Goal: Task Accomplishment & Management: Use online tool/utility

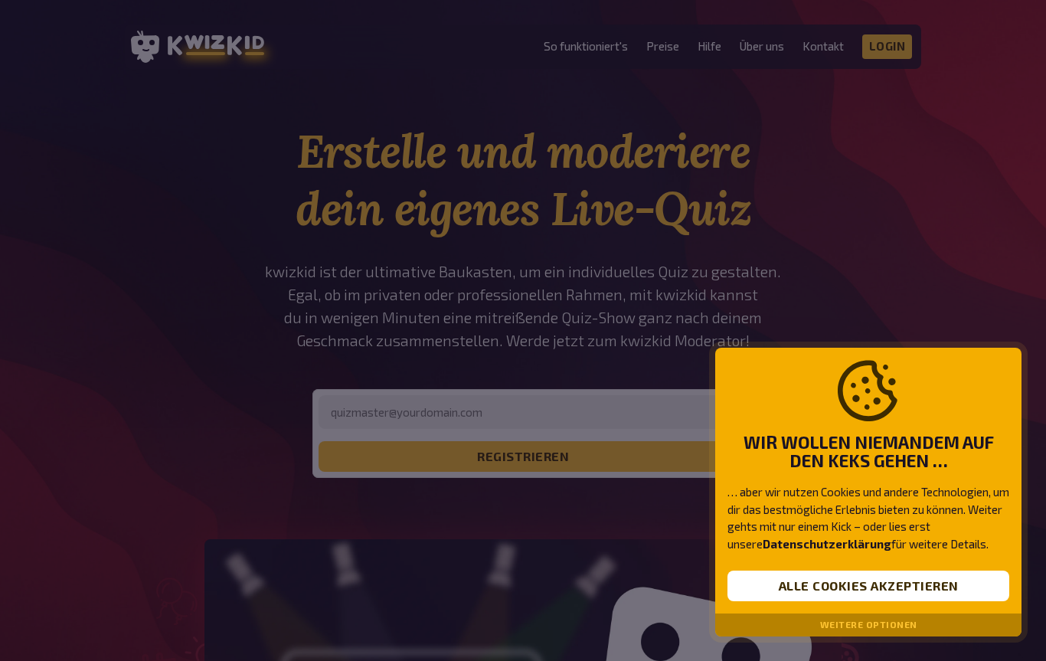
click at [911, 623] on button "Weitere Optionen" at bounding box center [868, 625] width 97 height 11
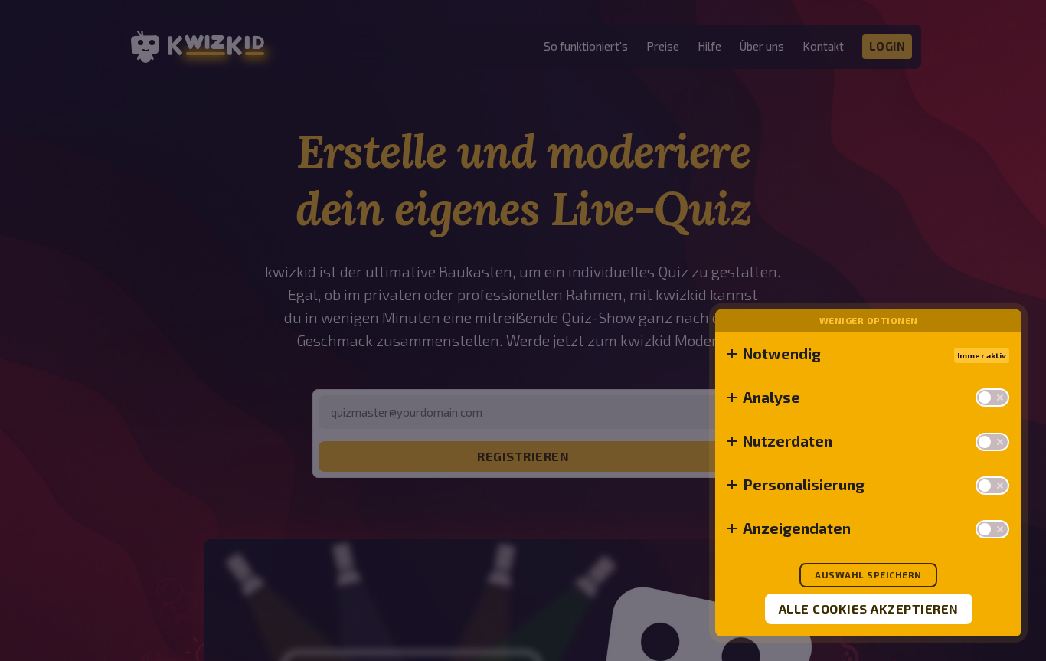
click at [910, 574] on button "Auswahl speichern" at bounding box center [869, 575] width 138 height 25
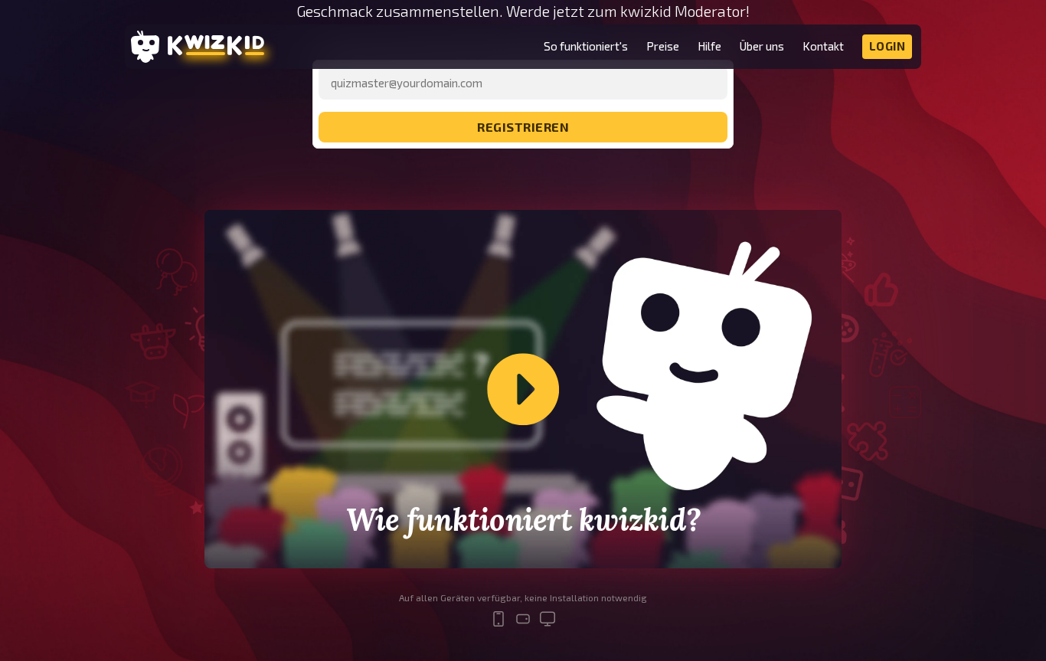
scroll to position [305, 0]
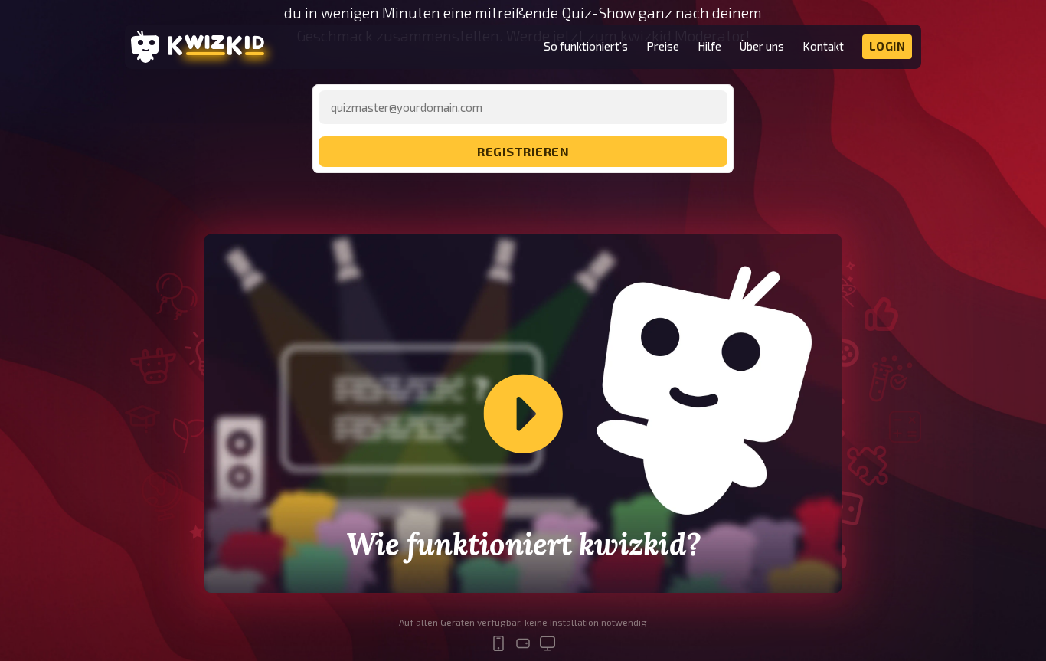
click at [508, 402] on div "Wie funktioniert kwizkid?" at bounding box center [522, 413] width 637 height 358
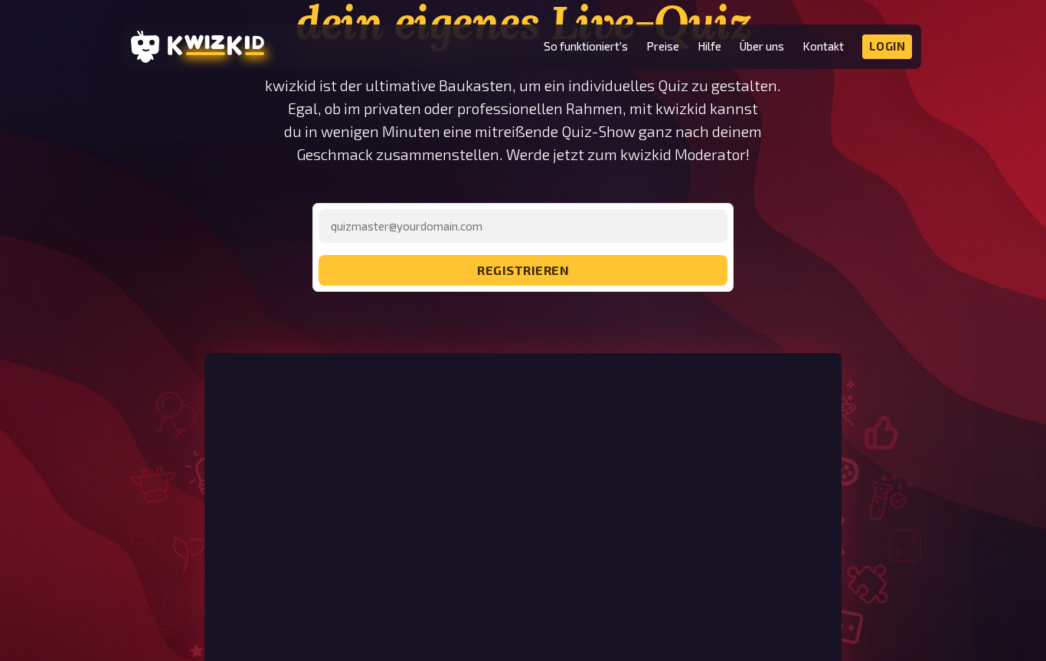
scroll to position [0, 0]
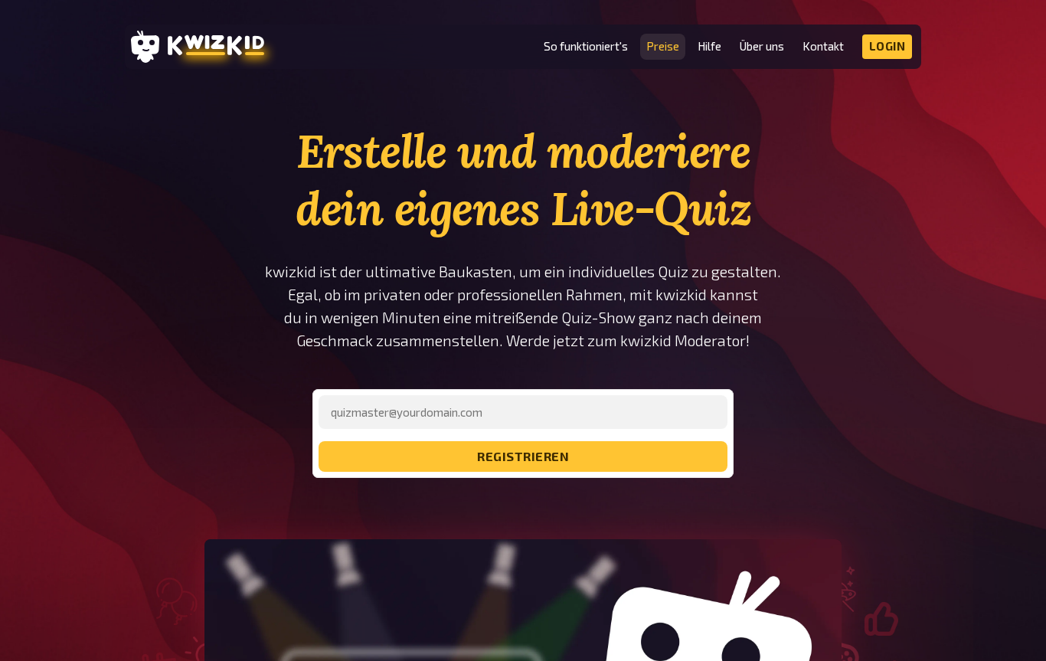
click at [662, 52] on link "Preise" at bounding box center [662, 46] width 33 height 13
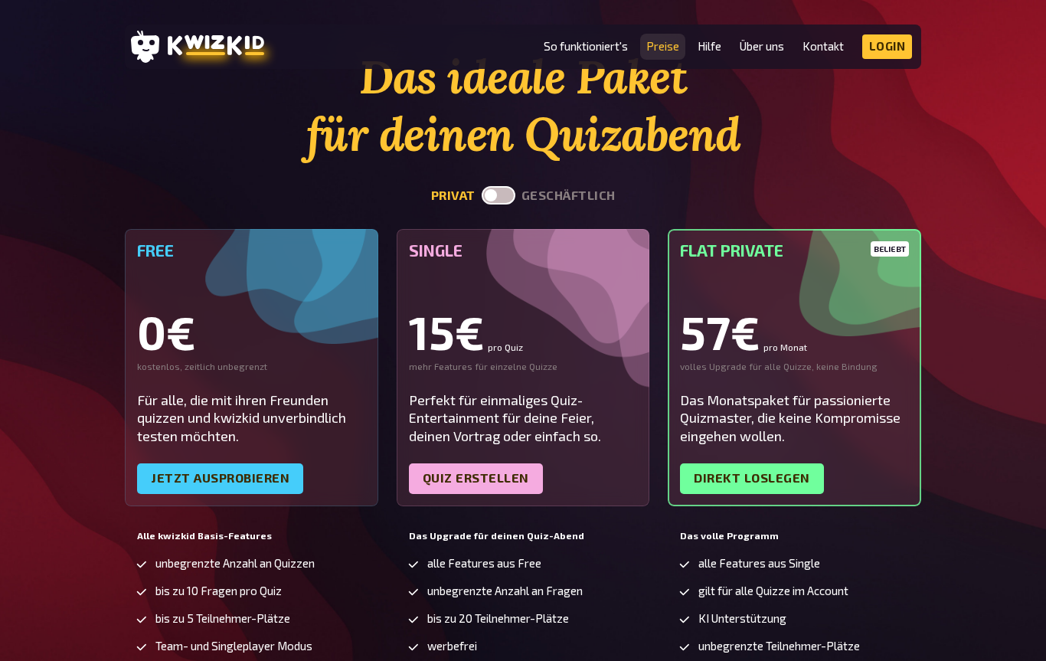
scroll to position [101, 0]
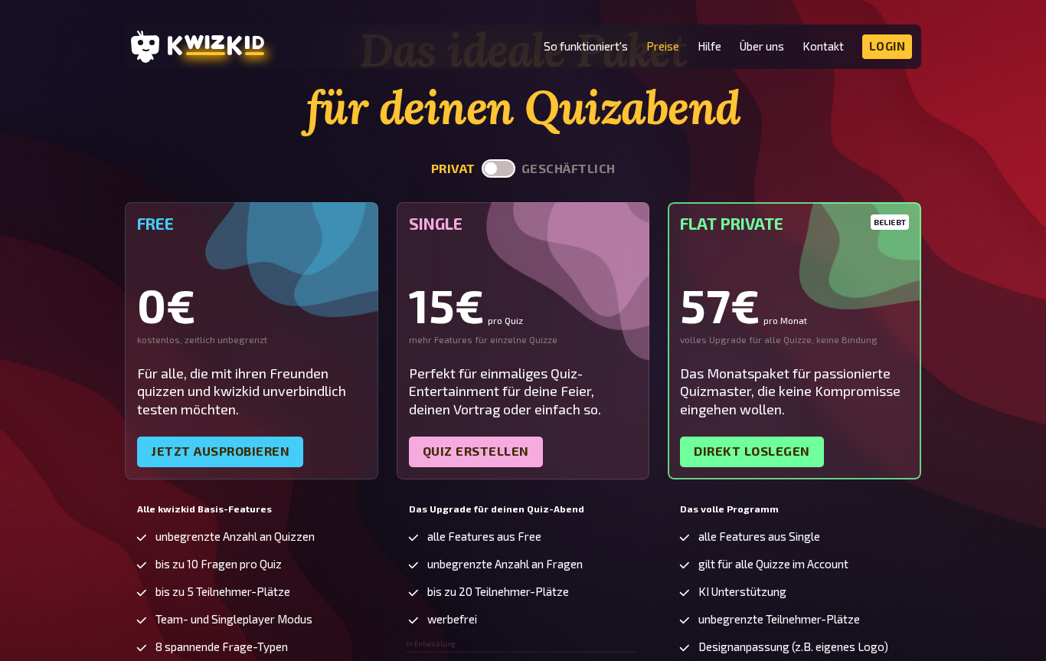
click at [501, 165] on label at bounding box center [499, 168] width 34 height 18
click at [482, 159] on input "checkbox" at bounding box center [481, 159] width 1 height 1
checkbox input "true"
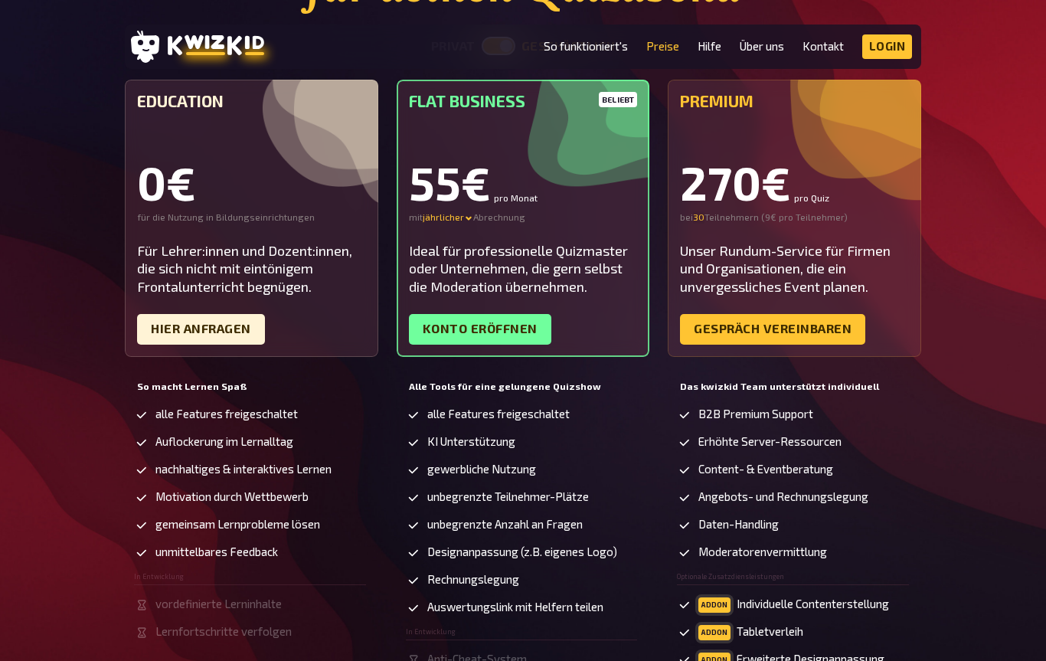
scroll to position [224, 0]
click at [226, 331] on link "Hier Anfragen" at bounding box center [201, 328] width 128 height 31
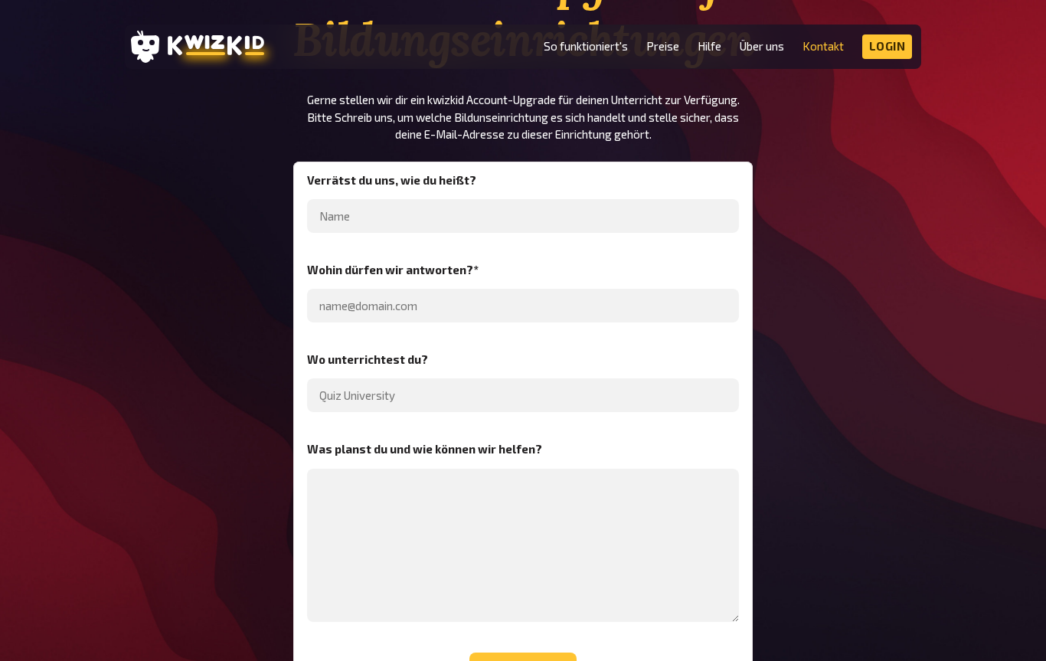
scroll to position [155, 0]
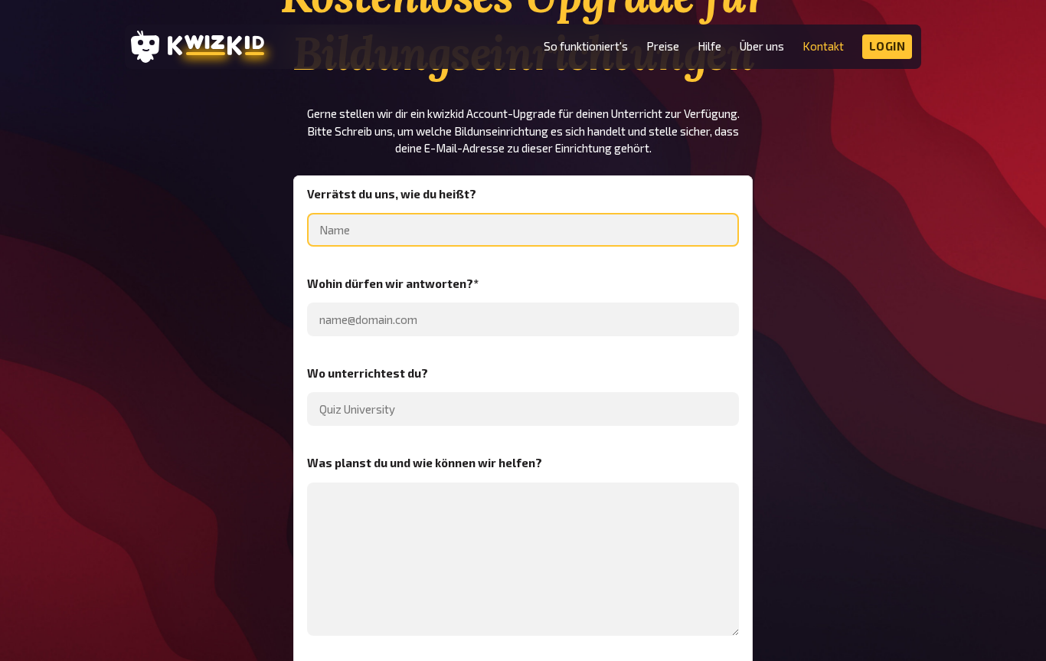
click at [630, 226] on input "text" at bounding box center [523, 230] width 432 height 34
type input "[PERSON_NAME]"
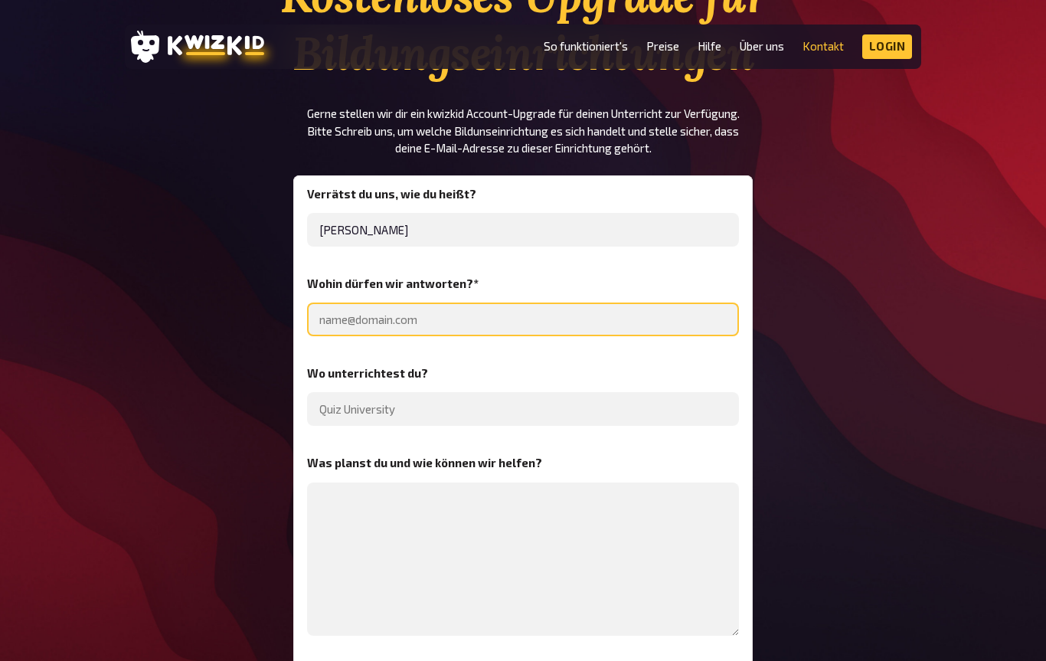
click at [458, 327] on input "email" at bounding box center [523, 320] width 432 height 34
paste input "sven.neisser@gs-otterbach.bildung-rp.de"
type input "sven.neisser@gs-otterbach.bildung-rp.de"
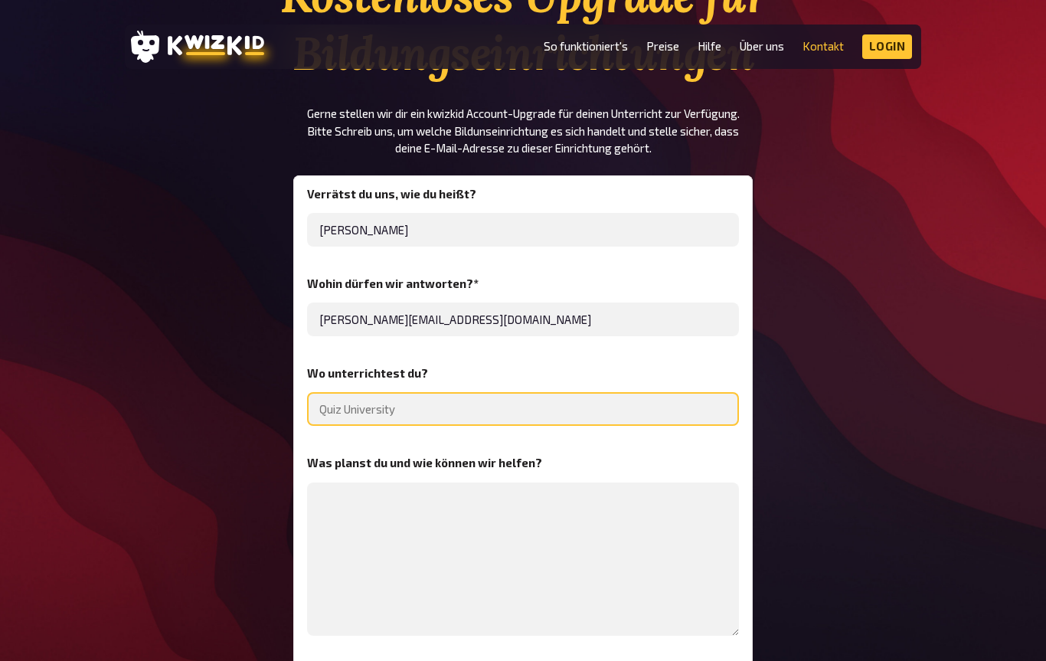
click at [456, 400] on input "text" at bounding box center [523, 409] width 432 height 34
type input "Grundschule Otterbach"
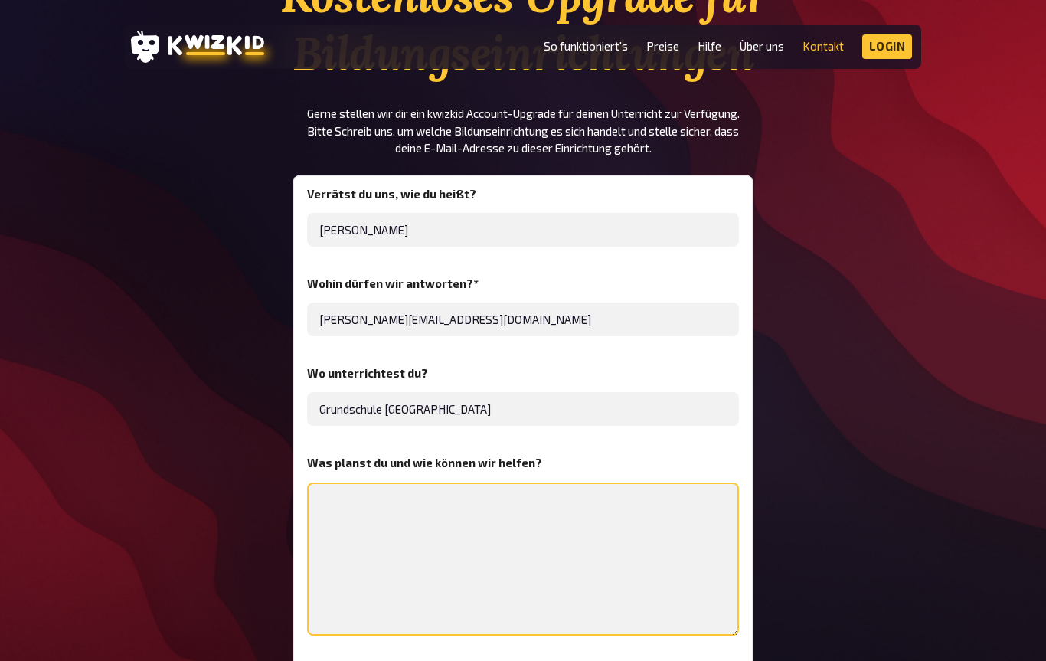
click at [542, 509] on textarea at bounding box center [523, 558] width 432 height 153
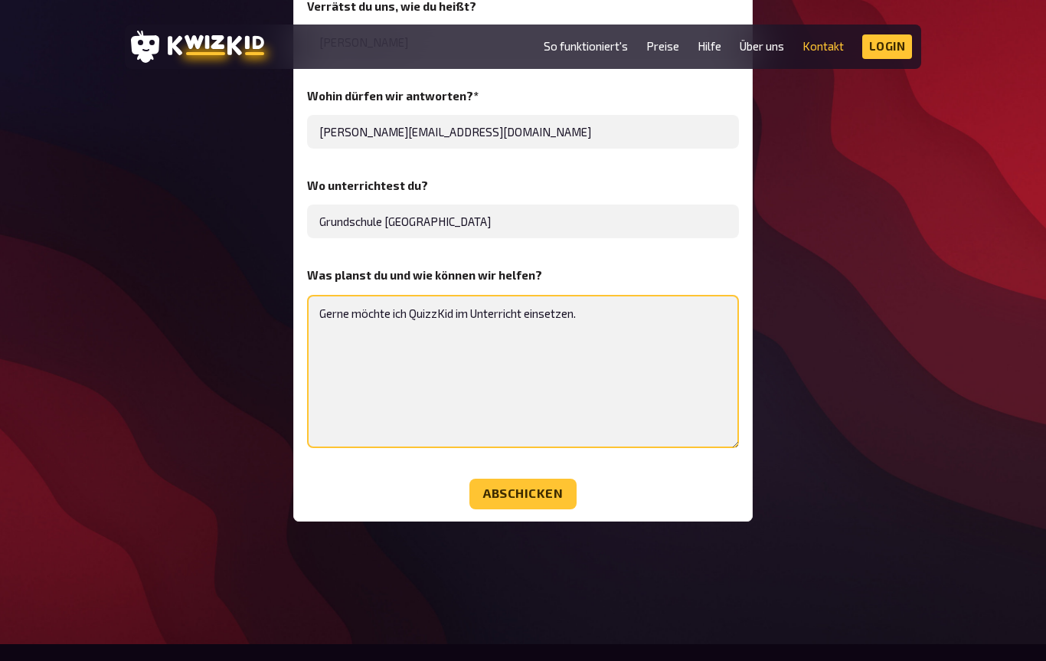
scroll to position [330, 0]
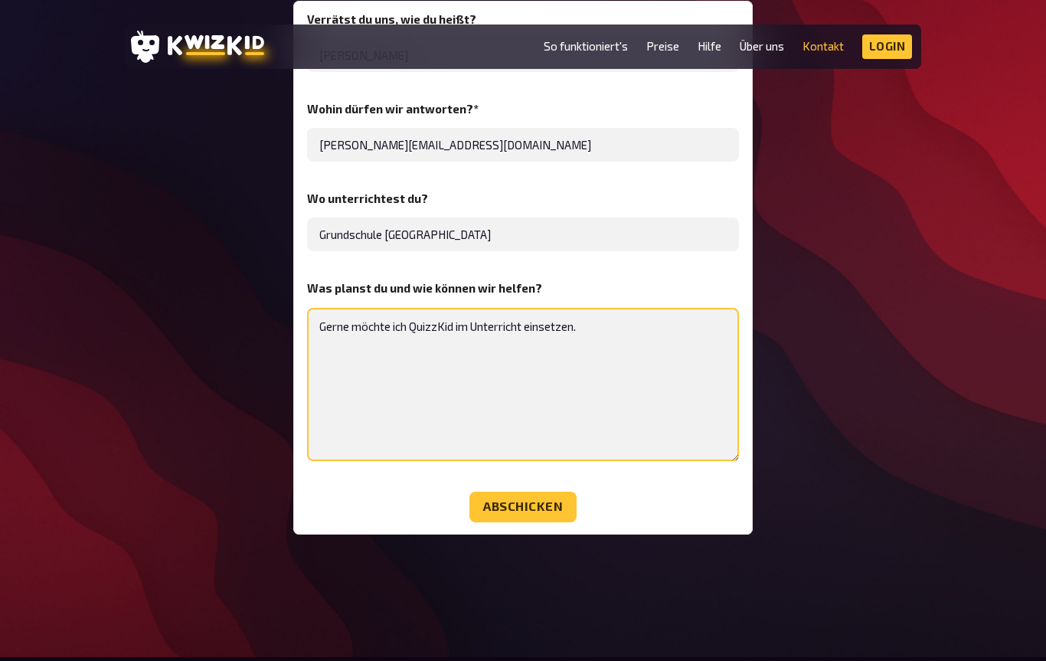
type textarea "Gerne möchte ich QuizzKid im Unterricht einsetzen."
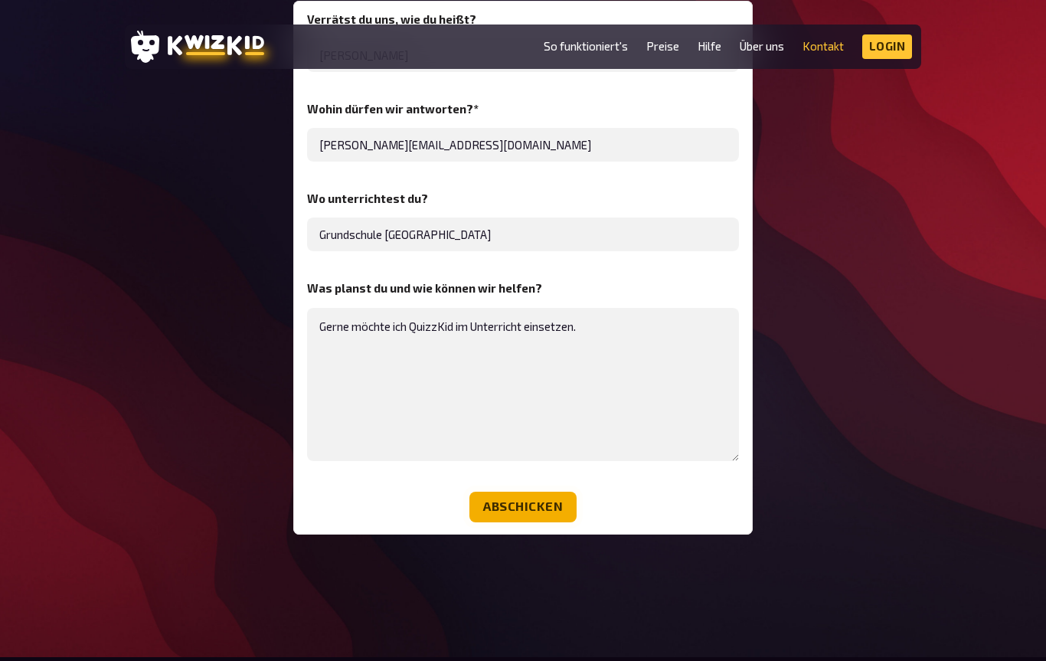
click at [545, 509] on button "Abschicken" at bounding box center [522, 507] width 107 height 31
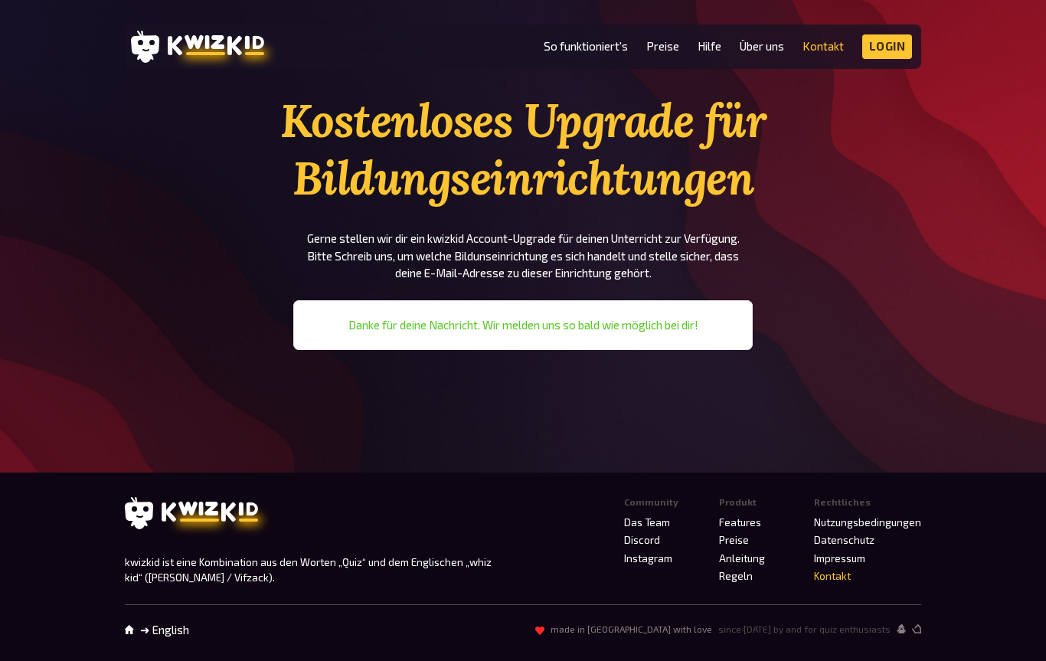
scroll to position [0, 0]
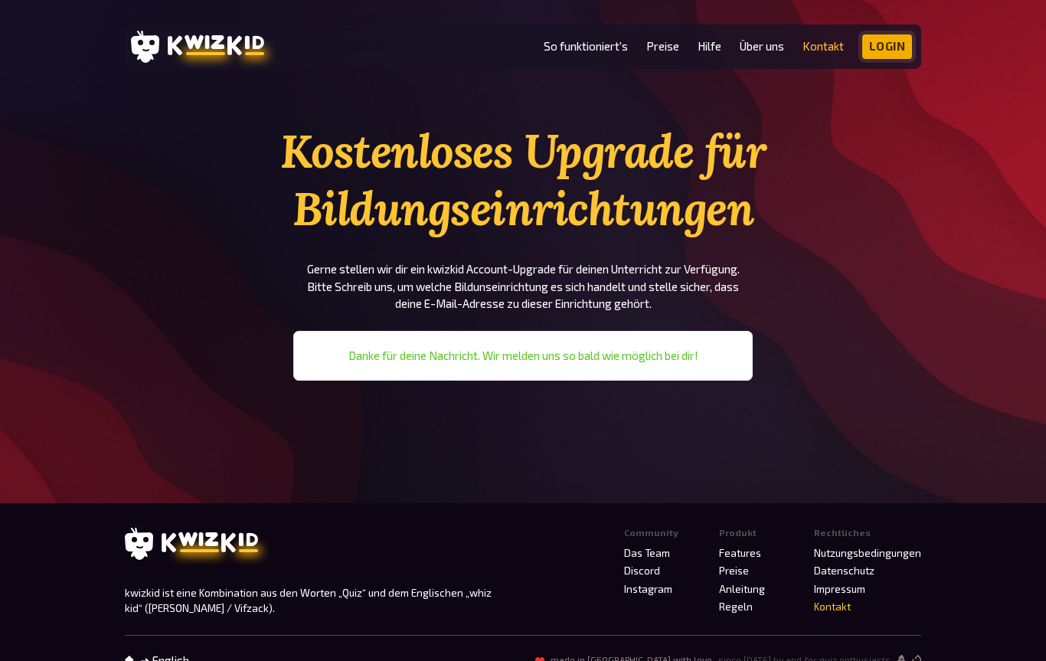
click at [887, 46] on link "Login" at bounding box center [887, 46] width 51 height 25
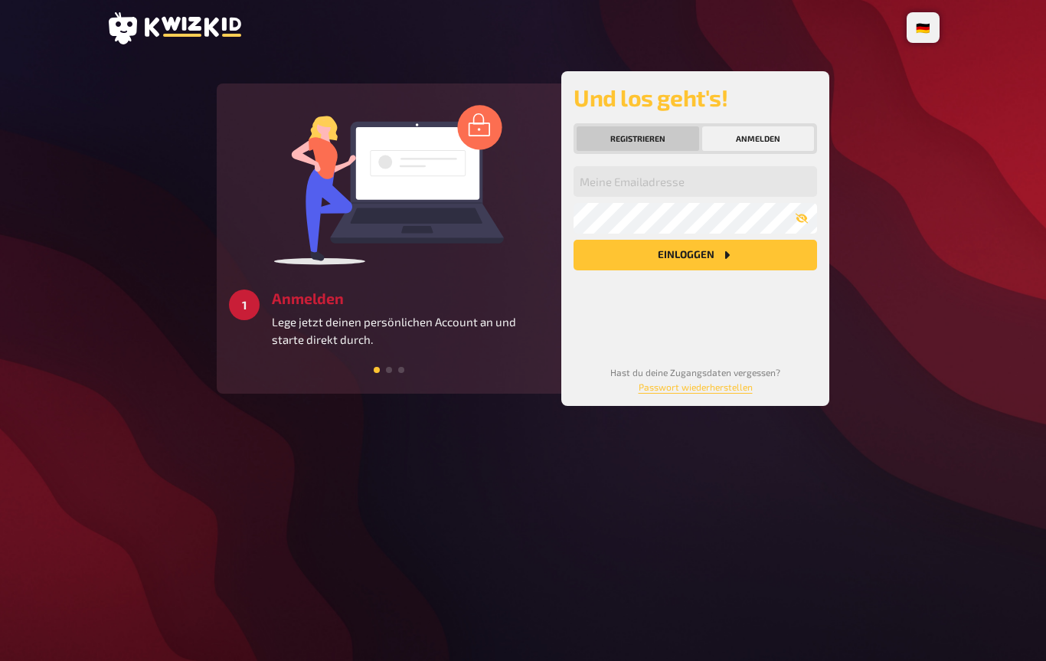
click at [655, 139] on button "Registrieren" at bounding box center [638, 138] width 123 height 25
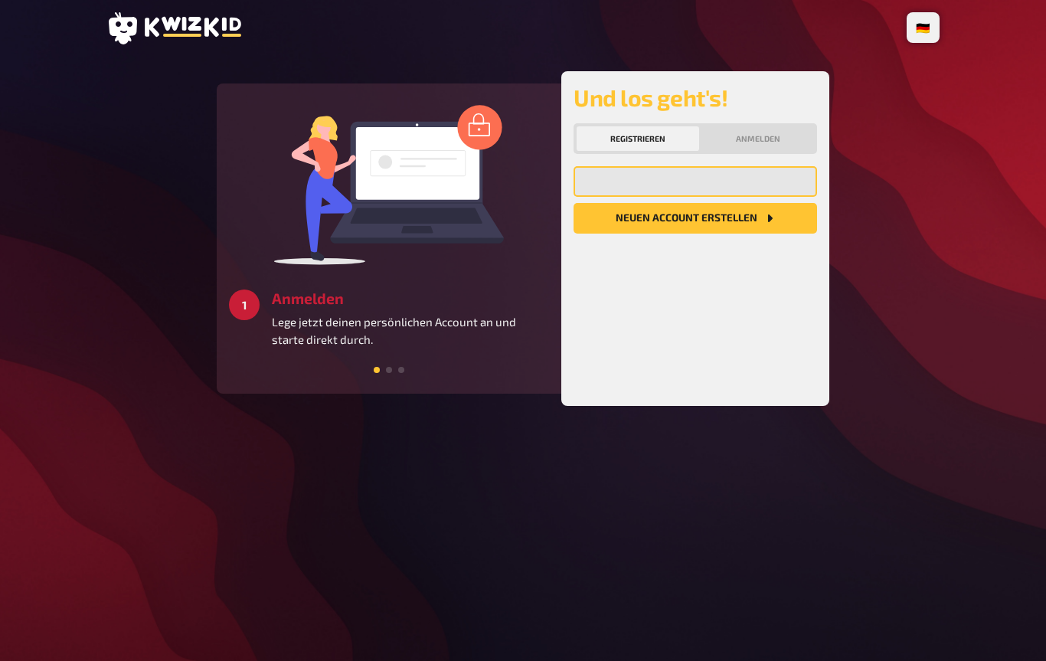
click at [684, 188] on input "email" at bounding box center [696, 181] width 244 height 31
paste input "[PERSON_NAME][EMAIL_ADDRESS][DOMAIN_NAME]"
type input "[PERSON_NAME][EMAIL_ADDRESS][DOMAIN_NAME]"
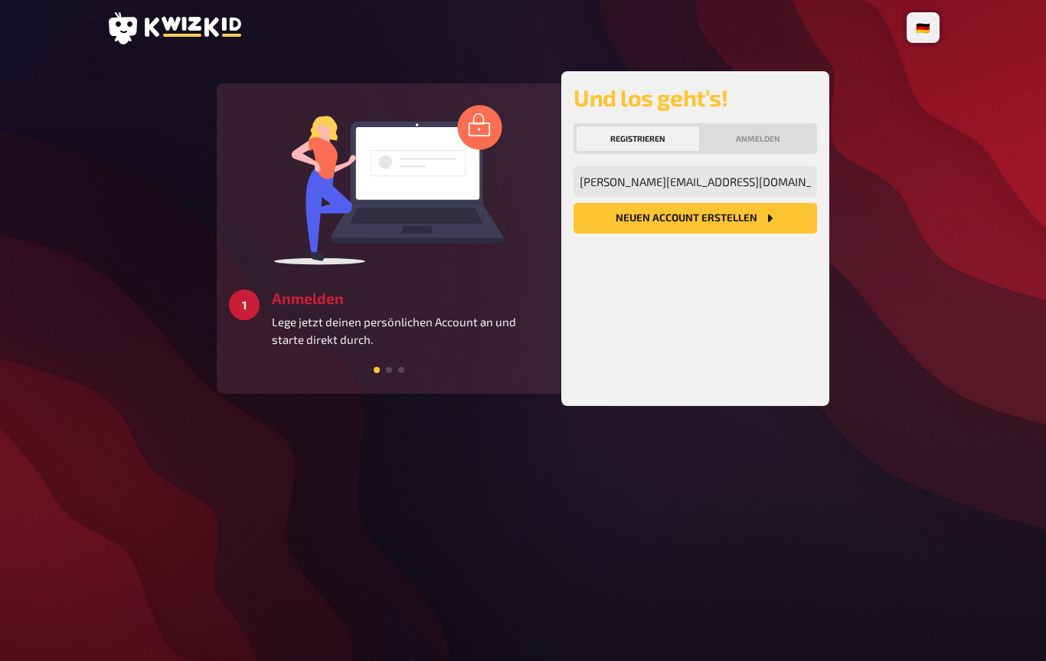
click at [745, 221] on button "Neuen Account Erstellen" at bounding box center [696, 218] width 244 height 31
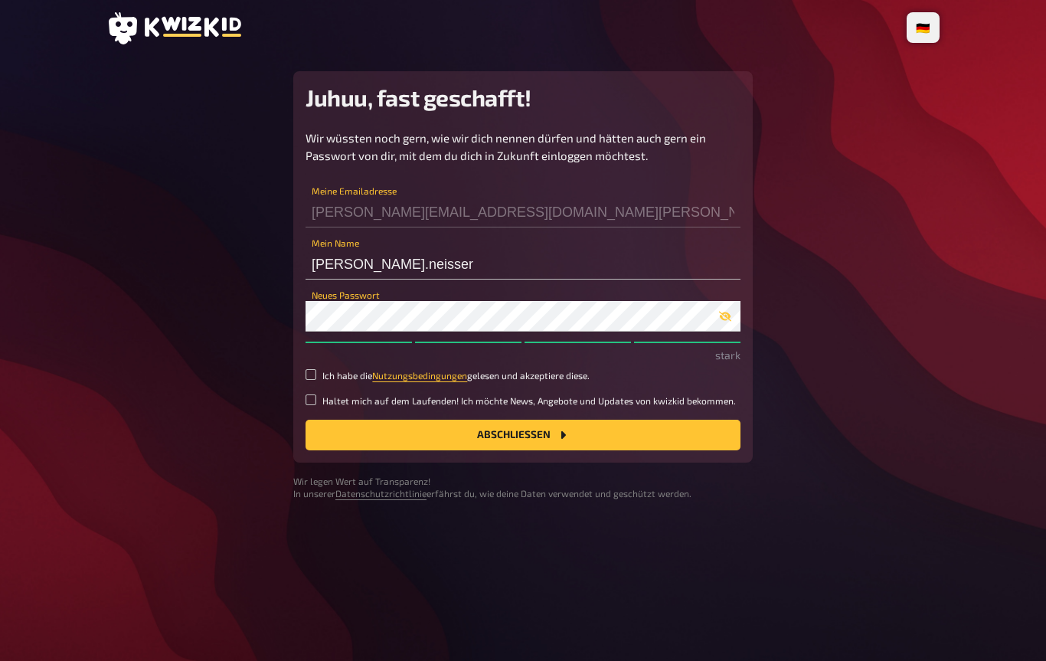
click at [560, 380] on small "Ich habe die Nutzungsbedingungen gelesen und akzeptiere diese." at bounding box center [455, 375] width 267 height 13
click at [316, 380] on input "Ich habe die Nutzungsbedingungen gelesen und akzeptiere diese." at bounding box center [311, 374] width 11 height 11
checkbox input "true"
click at [461, 437] on button "Abschließen" at bounding box center [523, 435] width 435 height 31
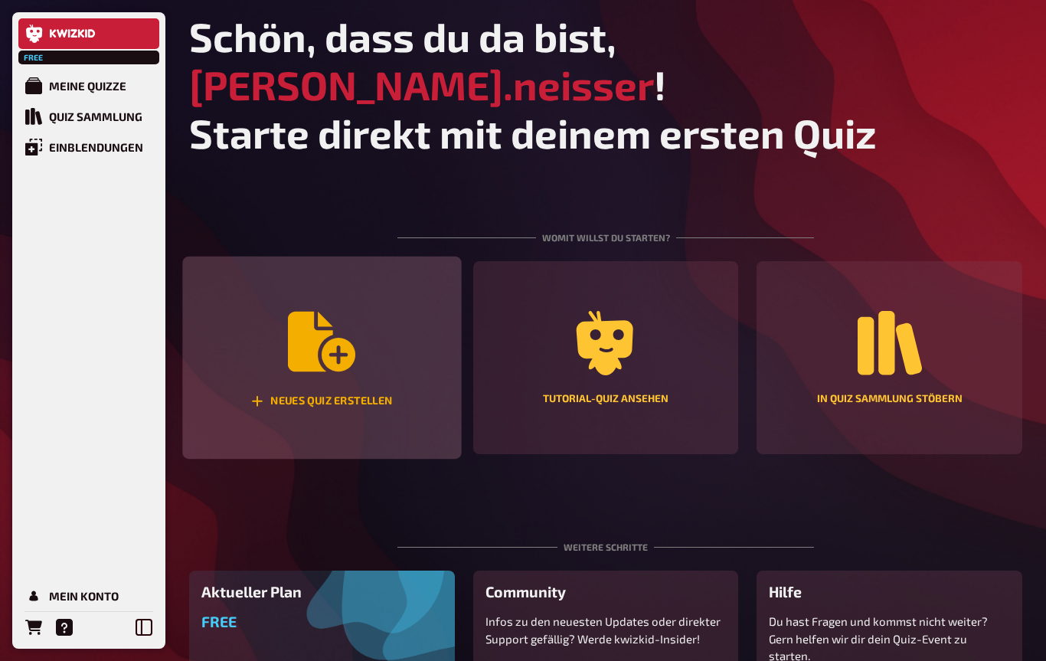
click at [327, 329] on icon "Neues Quiz erstellen" at bounding box center [321, 341] width 67 height 67
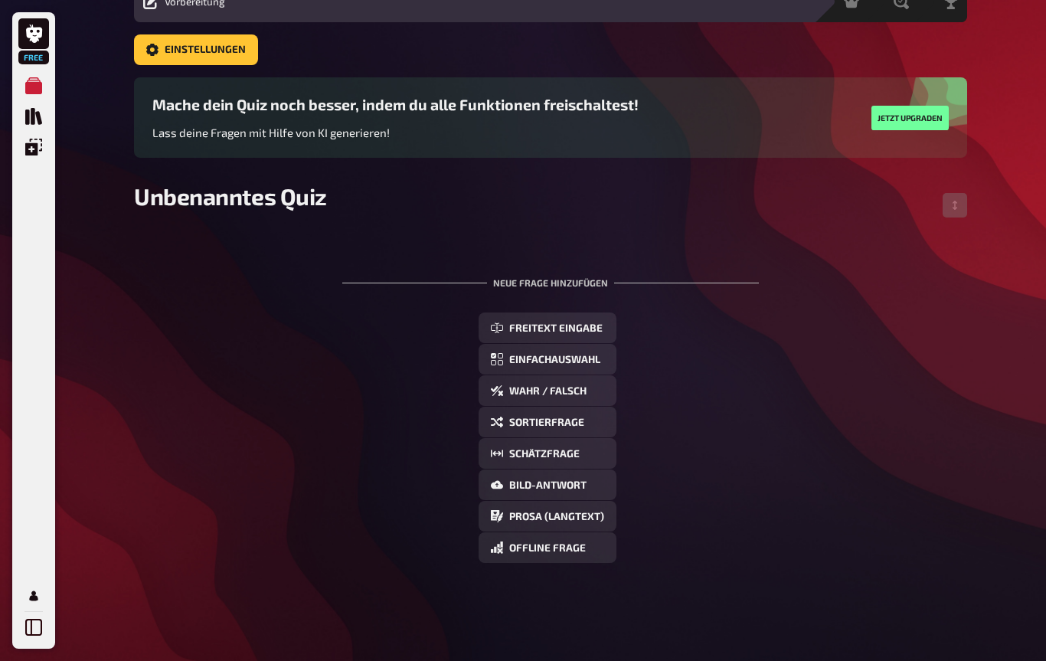
scroll to position [80, 0]
click at [588, 324] on span "Freitext Eingabe" at bounding box center [555, 328] width 93 height 11
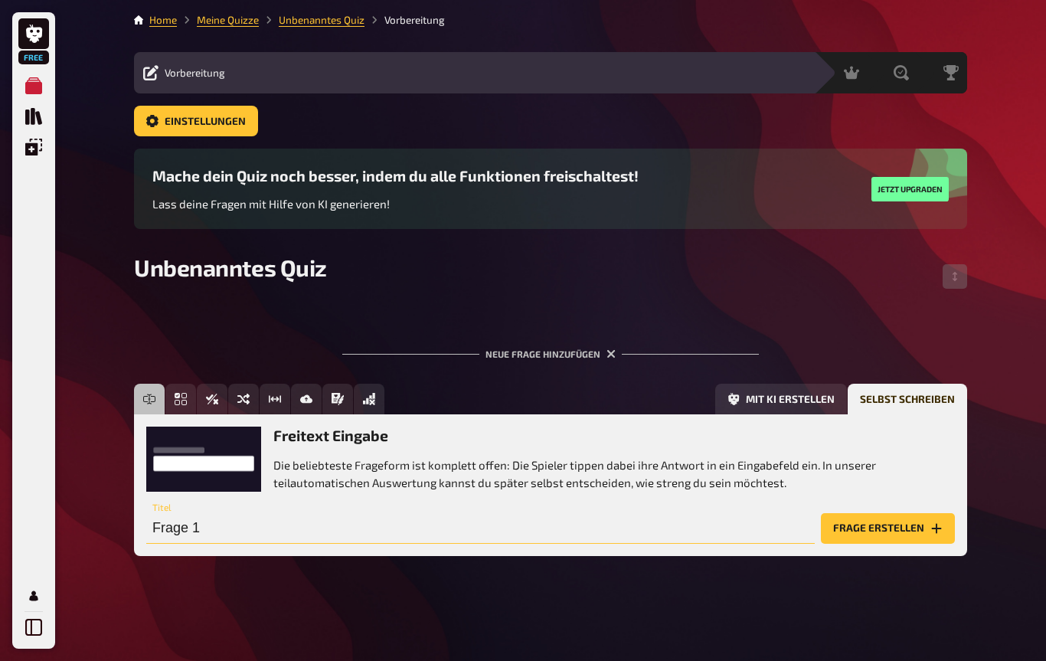
click at [521, 513] on input "Frage 1" at bounding box center [480, 528] width 669 height 31
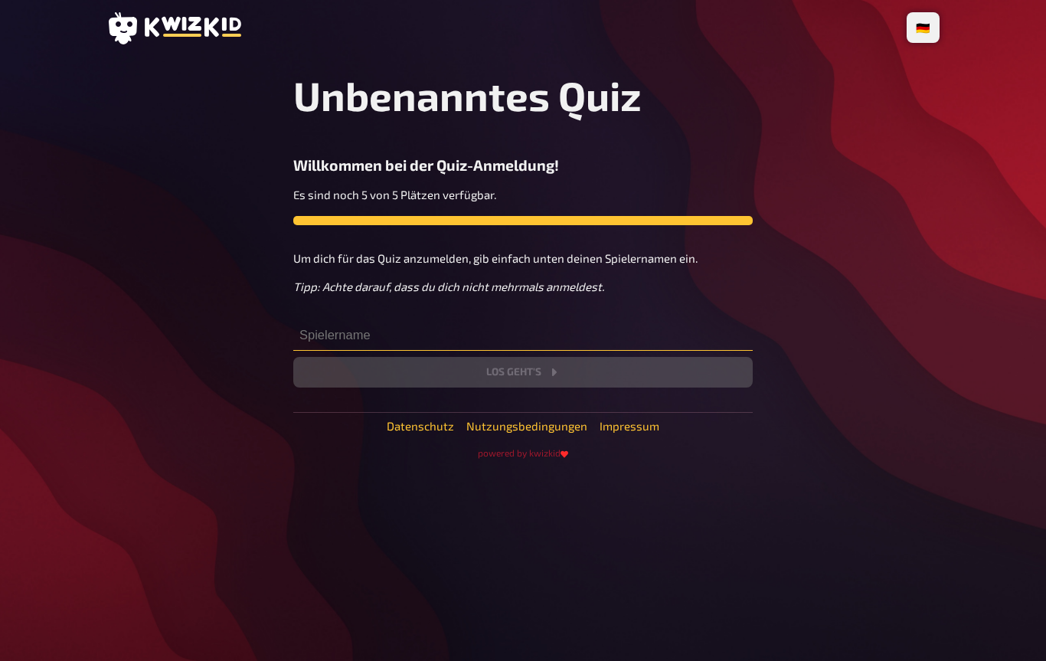
click at [401, 338] on input "text" at bounding box center [522, 335] width 459 height 31
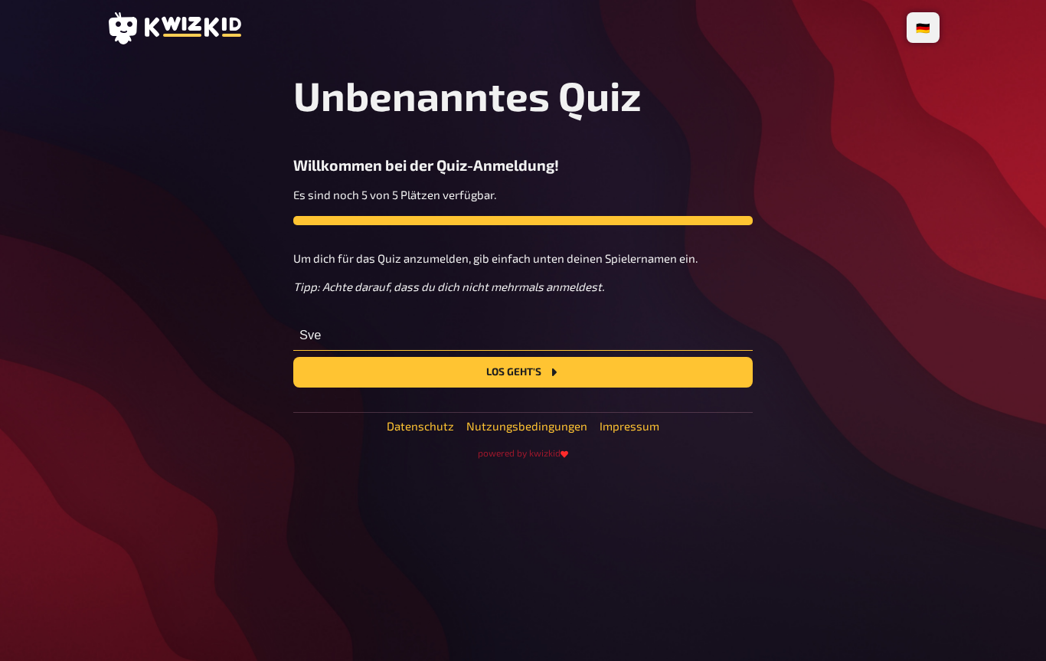
type input "[PERSON_NAME]"
click at [633, 349] on input "[PERSON_NAME]" at bounding box center [522, 335] width 459 height 31
click at [551, 372] on icon "Los geht's" at bounding box center [554, 372] width 12 height 12
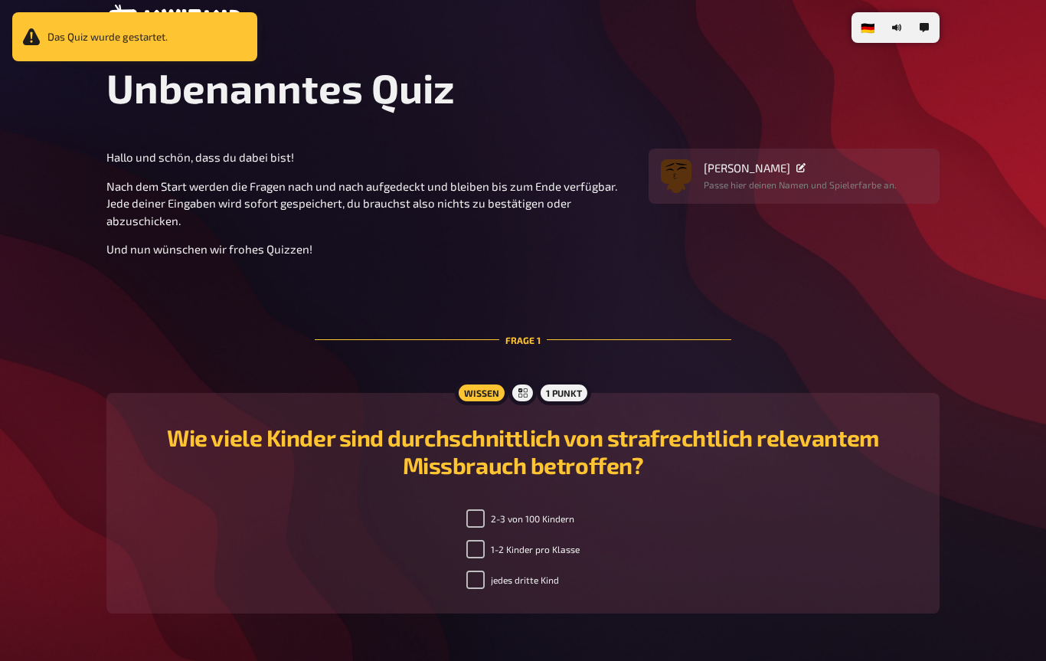
scroll to position [1, 0]
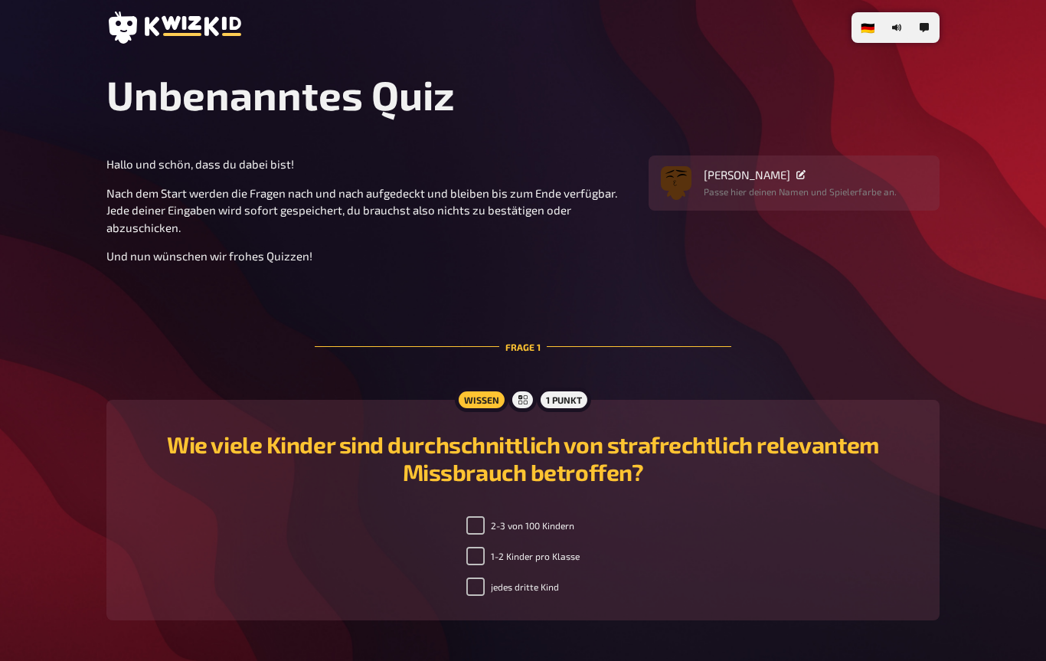
click at [516, 556] on label "1-2 Kinder pro Klasse" at bounding box center [522, 556] width 113 height 18
click at [485, 556] on input "1-2 Kinder pro Klasse" at bounding box center [475, 556] width 18 height 18
checkbox input "true"
click at [476, 525] on input "2-3 von 100 Kindern" at bounding box center [475, 525] width 18 height 18
checkbox input "true"
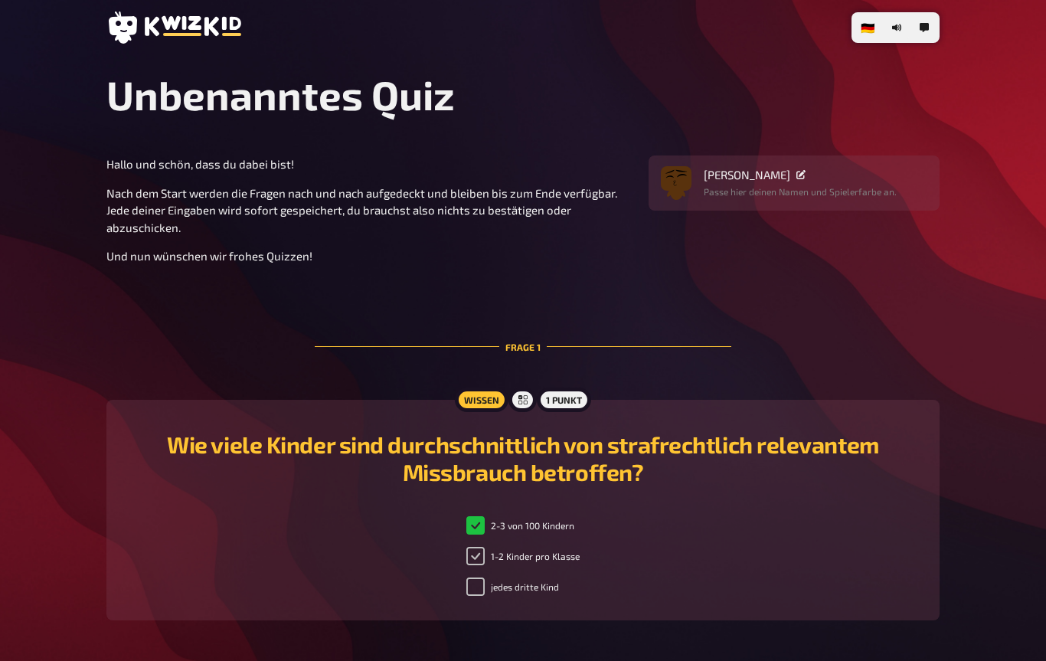
click at [475, 554] on input "1-2 Kinder pro Klasse" at bounding box center [475, 556] width 18 height 18
checkbox input "true"
checkbox input "false"
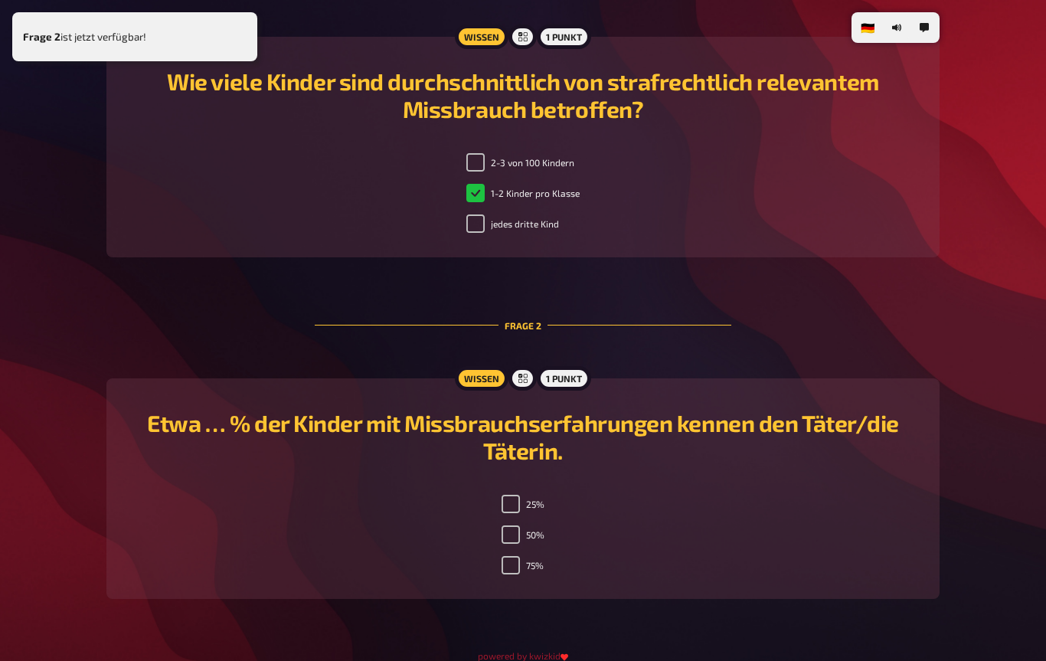
scroll to position [363, 0]
click at [509, 575] on input "75%" at bounding box center [511, 566] width 18 height 18
checkbox input "true"
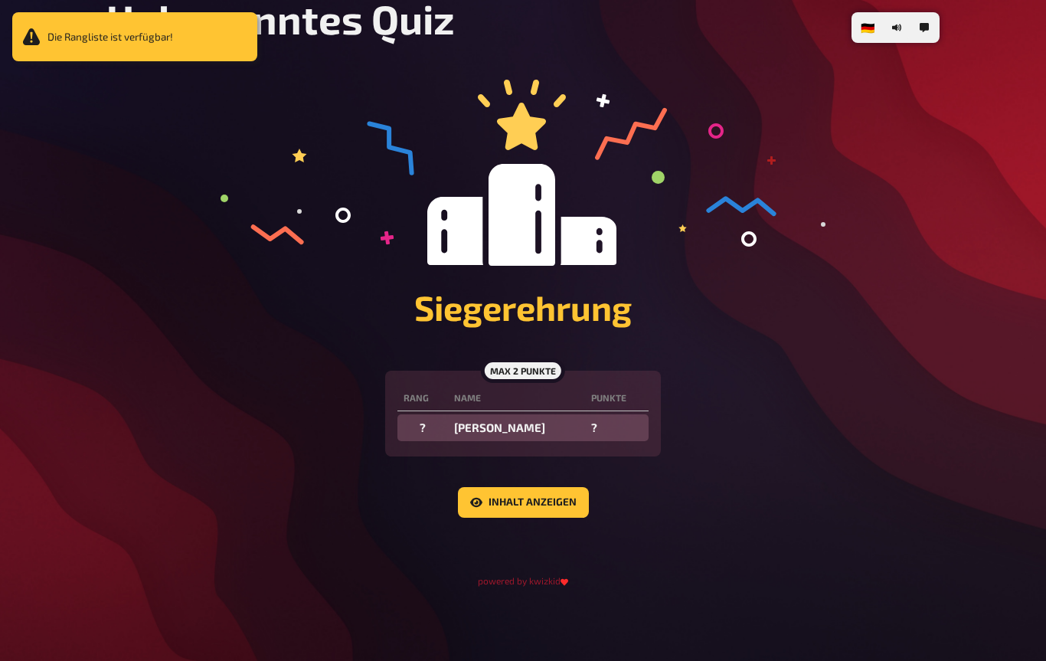
scroll to position [0, 0]
